Goal: Task Accomplishment & Management: Manage account settings

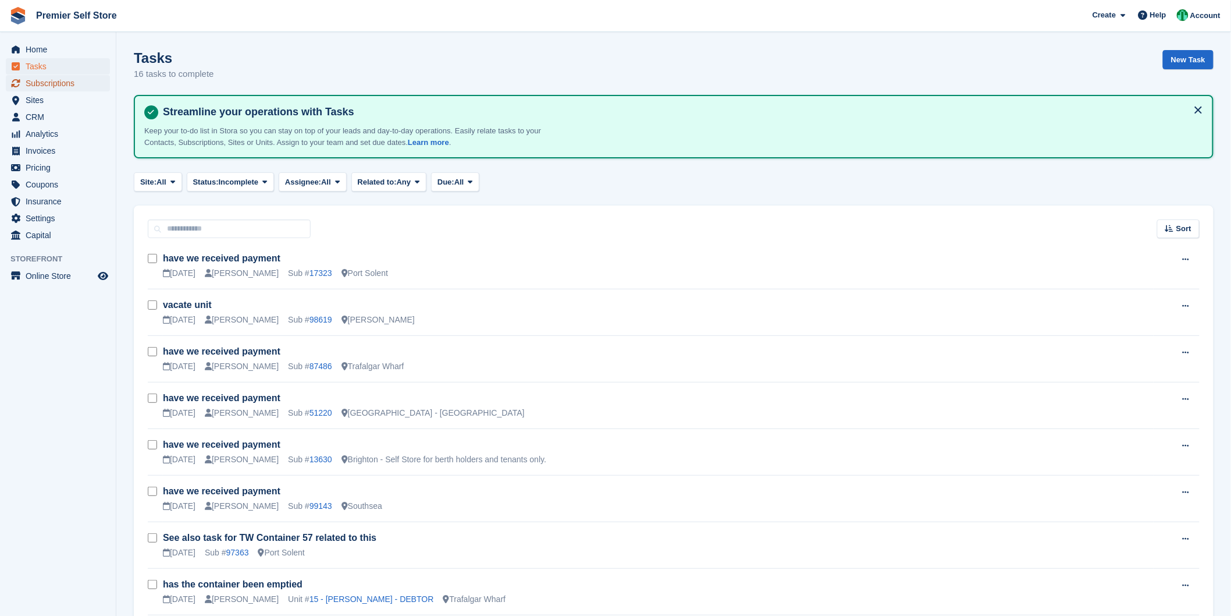
click at [66, 80] on span "Subscriptions" at bounding box center [61, 83] width 70 height 16
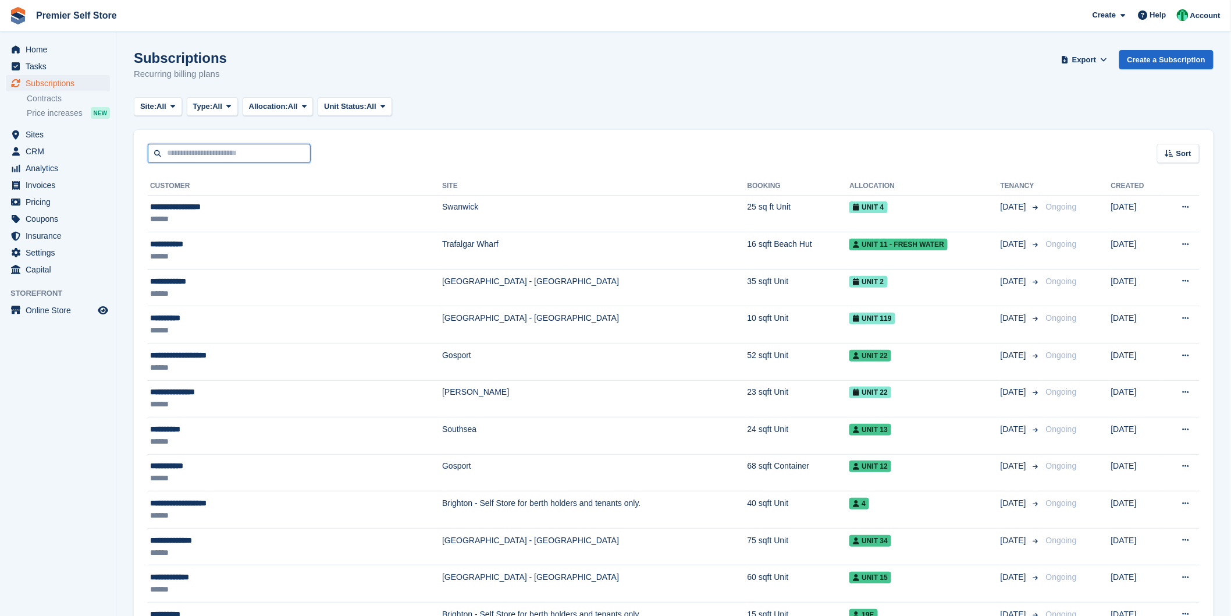
click at [256, 155] on input "text" at bounding box center [229, 153] width 163 height 19
type input "*****"
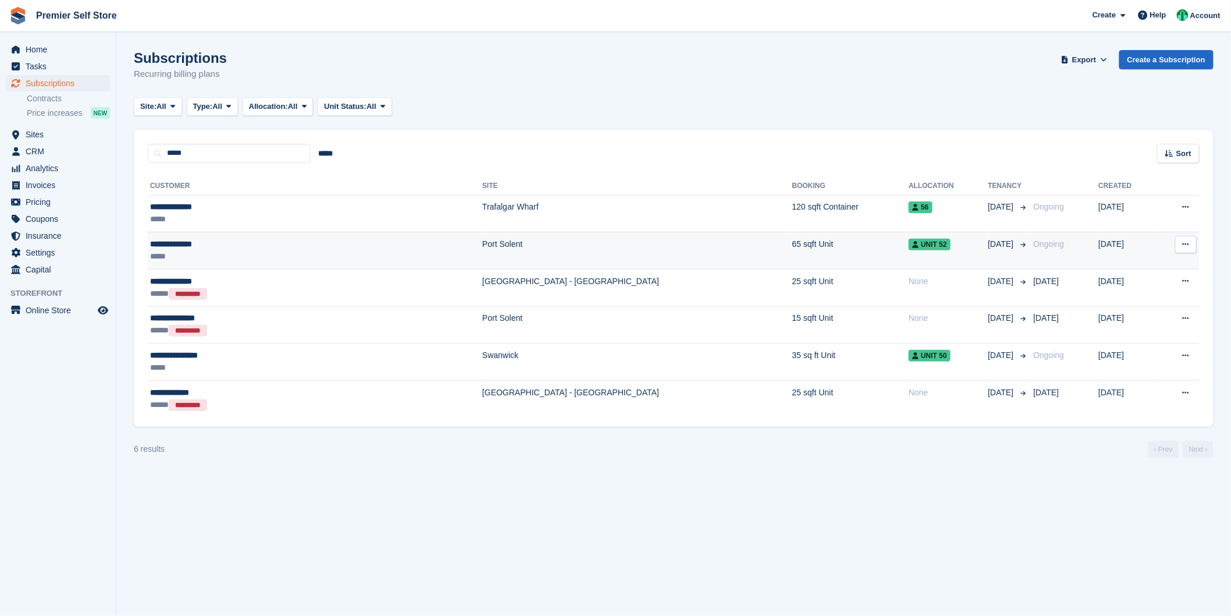
click at [482, 258] on td "Port Solent" at bounding box center [637, 250] width 310 height 37
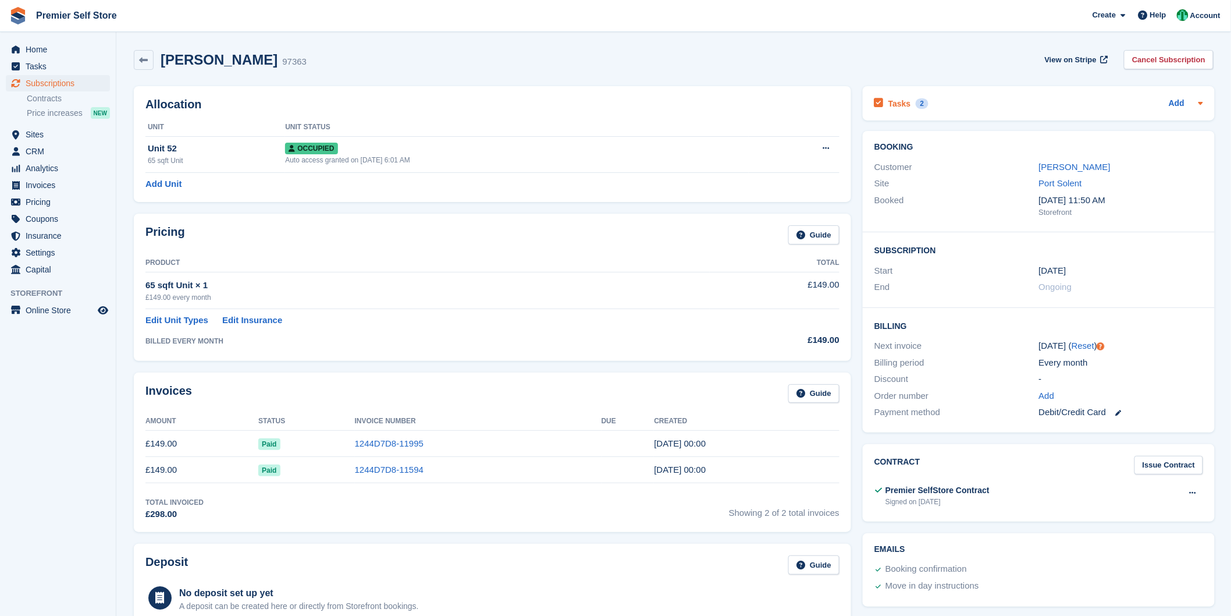
click at [906, 99] on h2 "Tasks" at bounding box center [899, 103] width 23 height 10
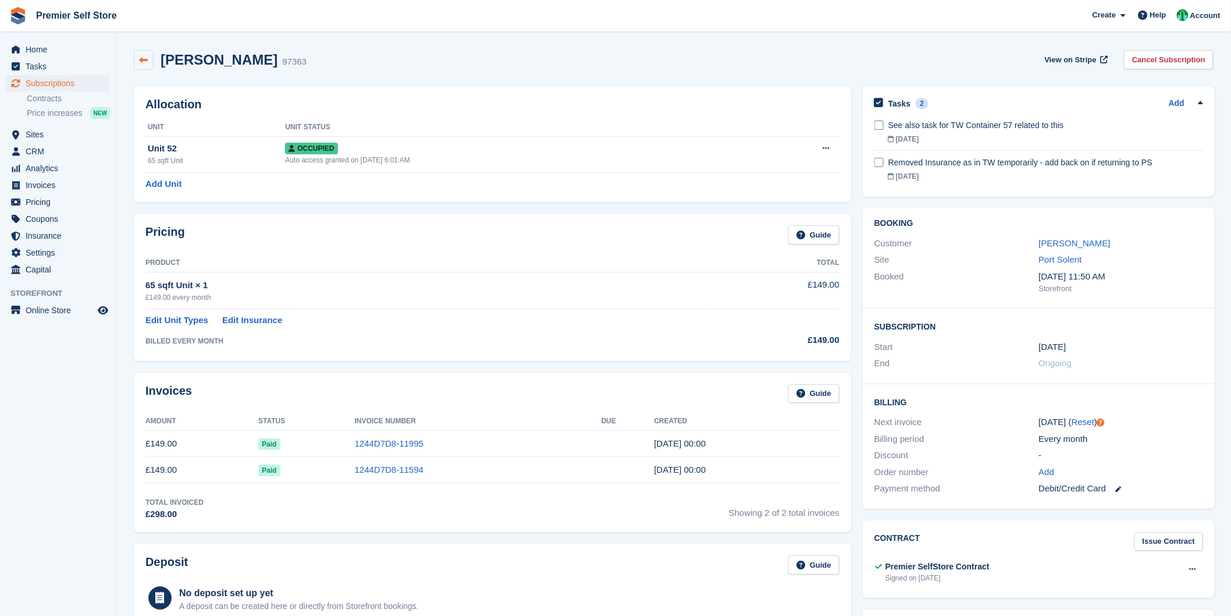
click at [144, 56] on icon at bounding box center [144, 60] width 9 height 9
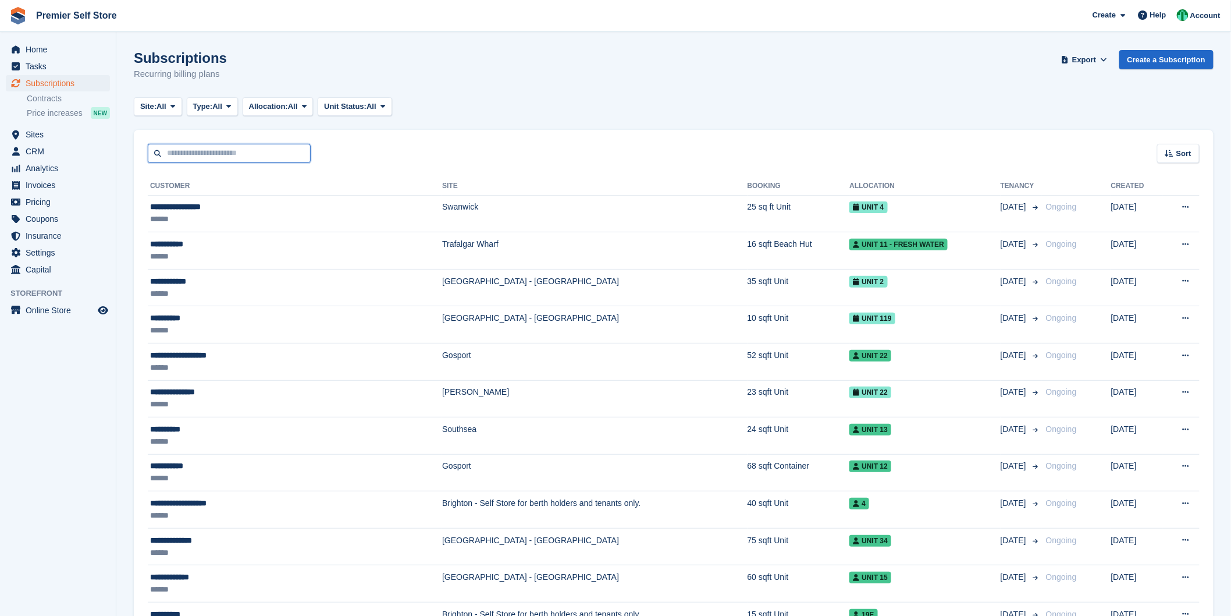
click at [255, 147] on input "text" at bounding box center [229, 153] width 163 height 19
type input "*****"
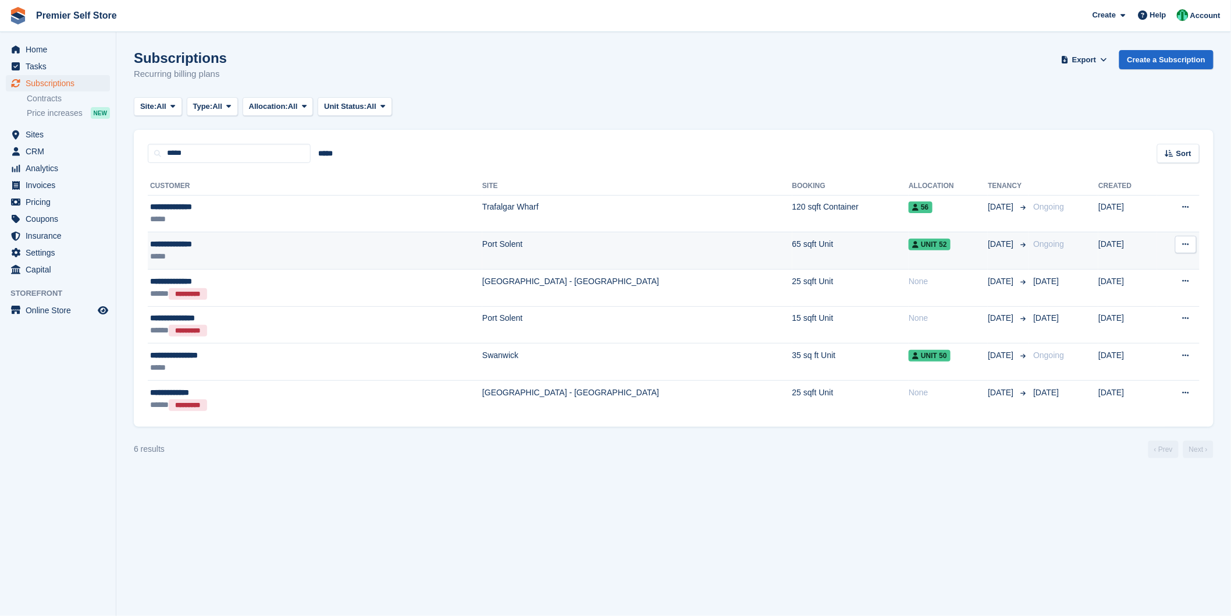
click at [482, 243] on td "Port Solent" at bounding box center [637, 250] width 310 height 37
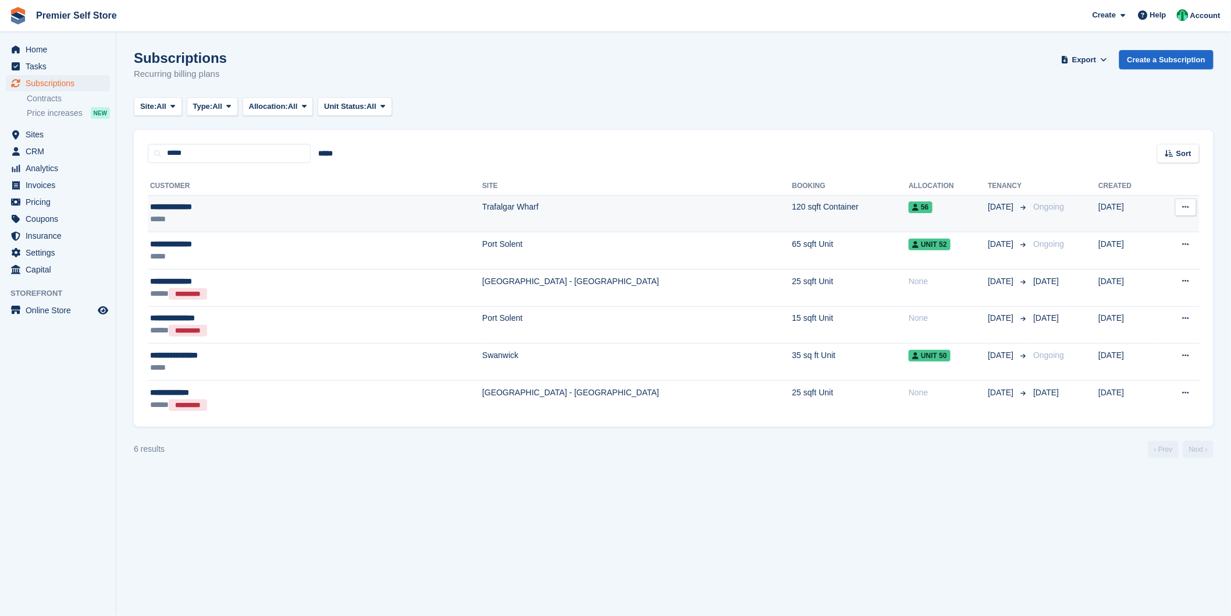
click at [482, 212] on td "Trafalgar Wharf" at bounding box center [637, 213] width 310 height 37
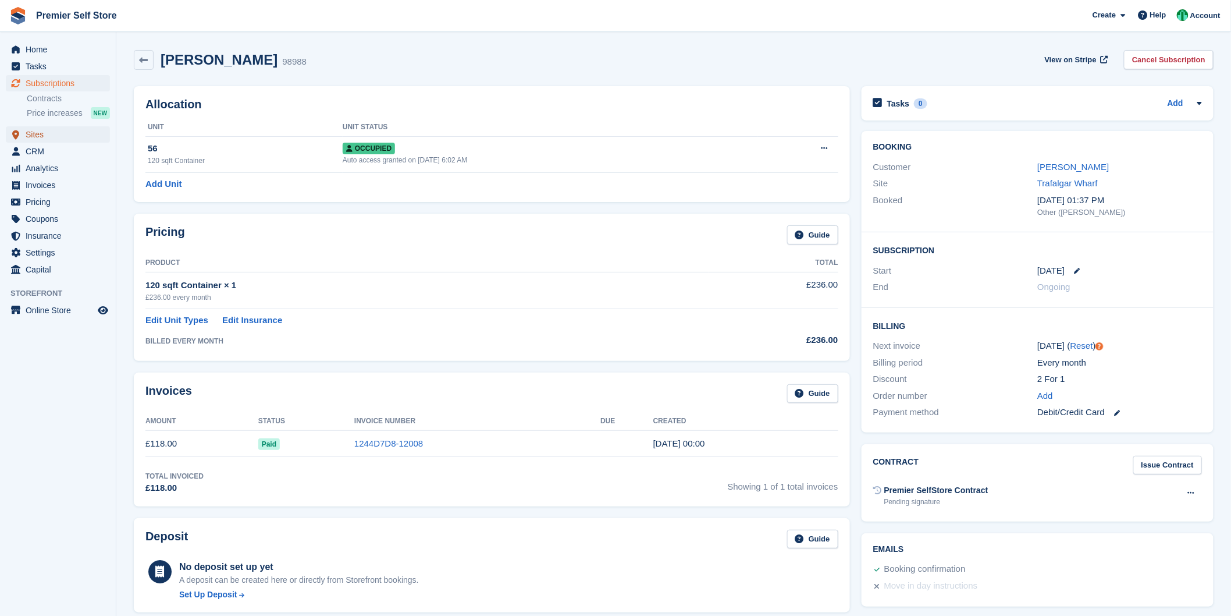
click at [37, 136] on span "Sites" at bounding box center [61, 134] width 70 height 16
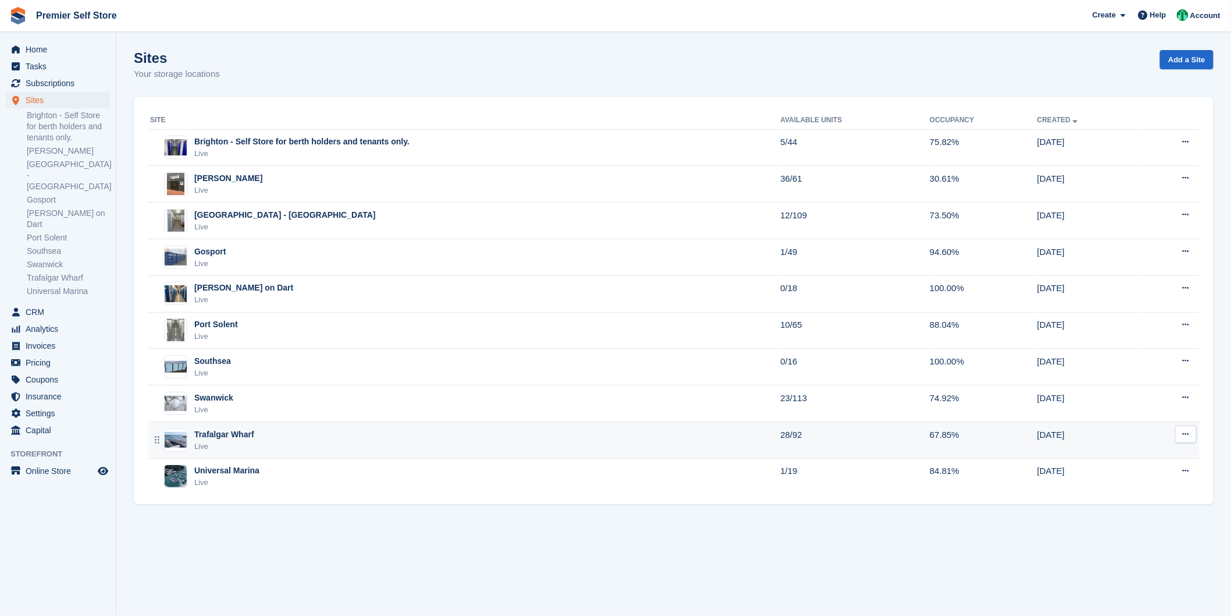
click at [218, 448] on div "Live" at bounding box center [224, 446] width 60 height 12
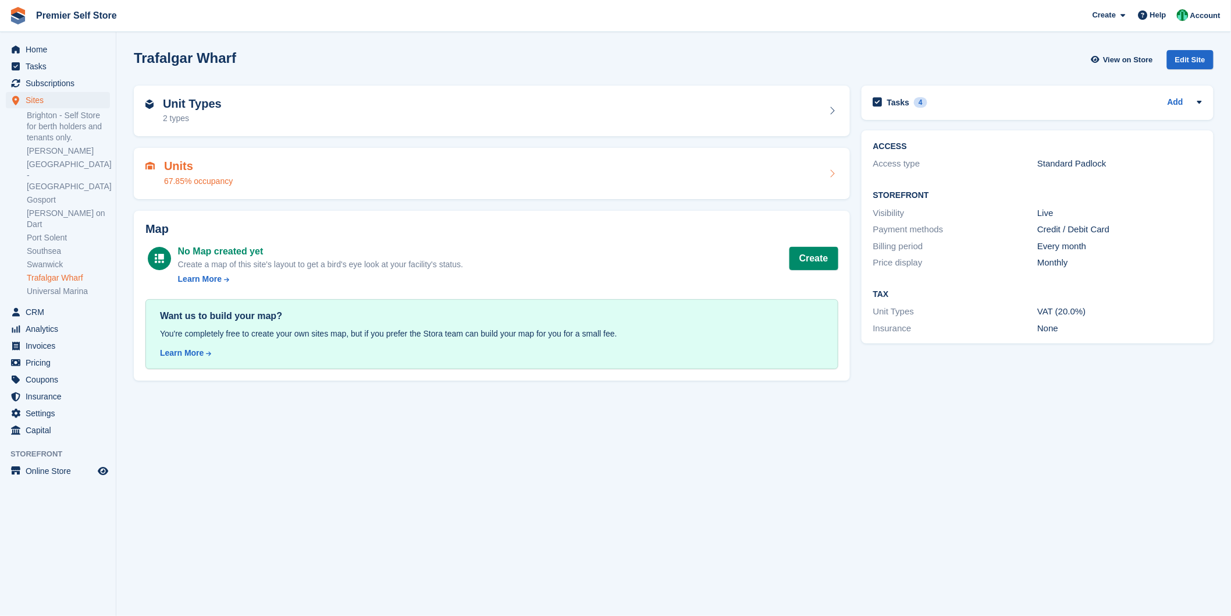
click at [242, 182] on div "Units 67.85% occupancy" at bounding box center [491, 173] width 693 height 28
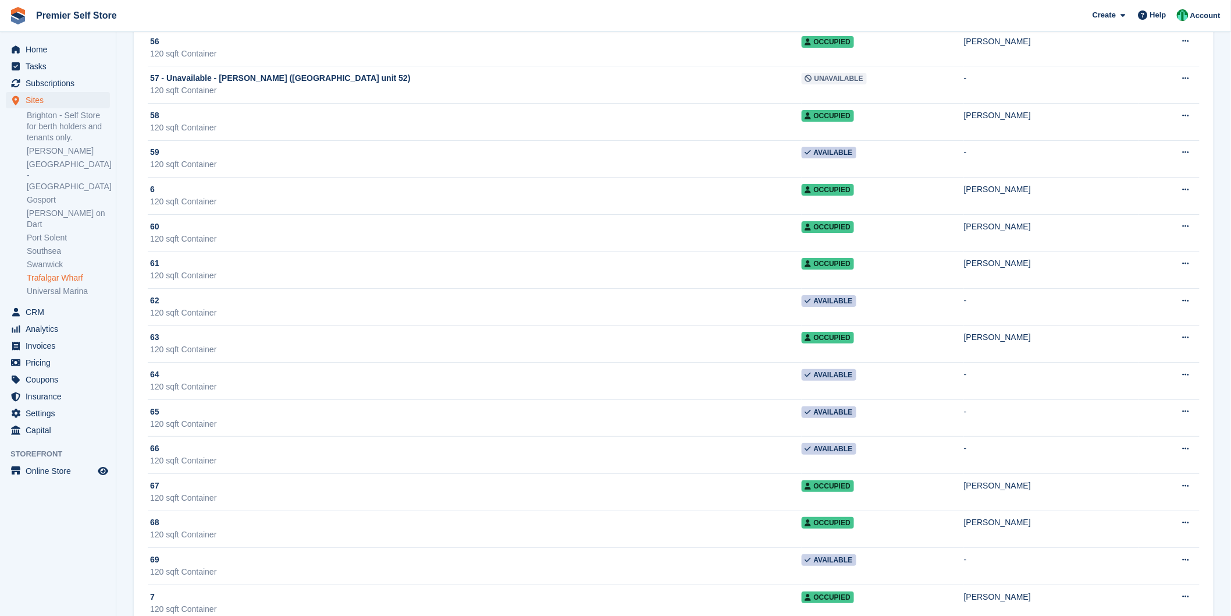
scroll to position [1487, 0]
